Goal: Navigation & Orientation: Find specific page/section

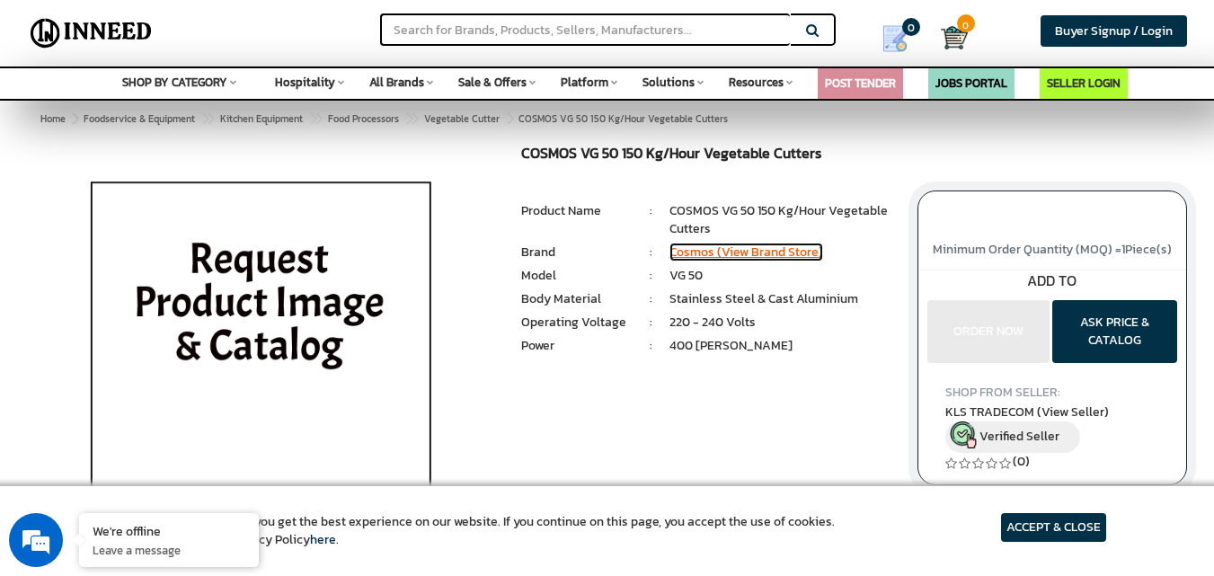
click at [697, 252] on link "Cosmos (View Brand Store)" at bounding box center [746, 252] width 154 height 19
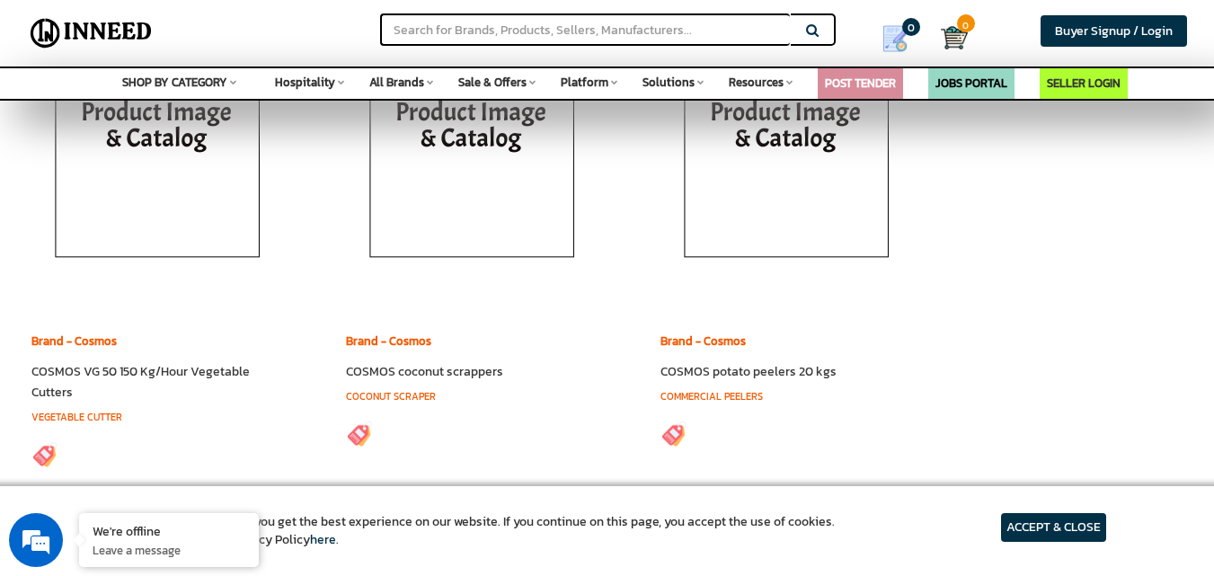
scroll to position [4853, 0]
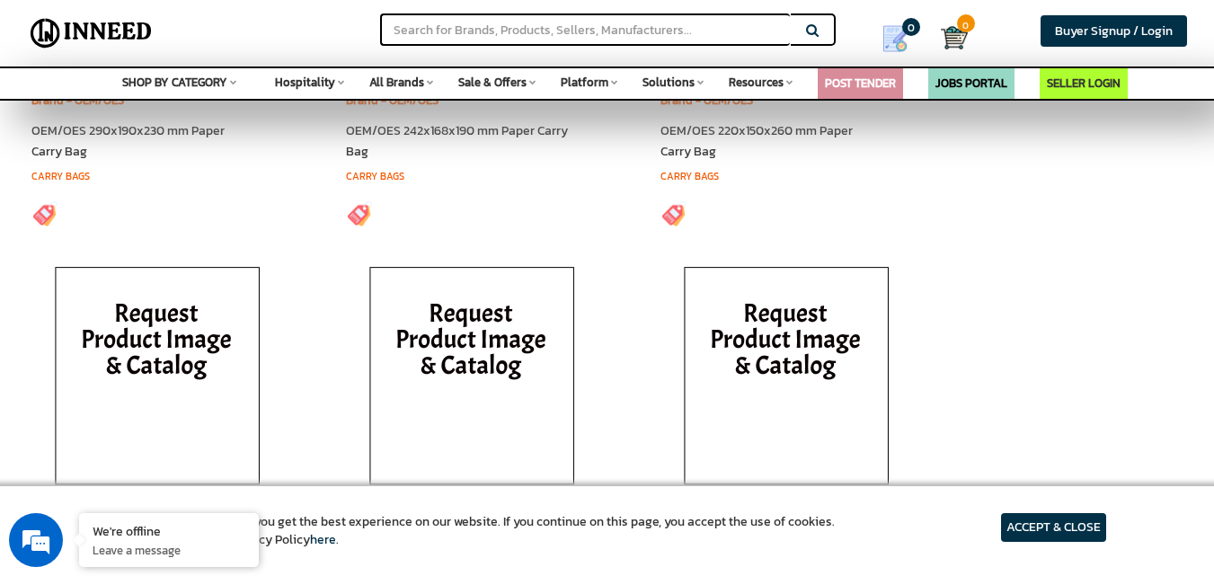
scroll to position [2157, 0]
